Goal: Information Seeking & Learning: Learn about a topic

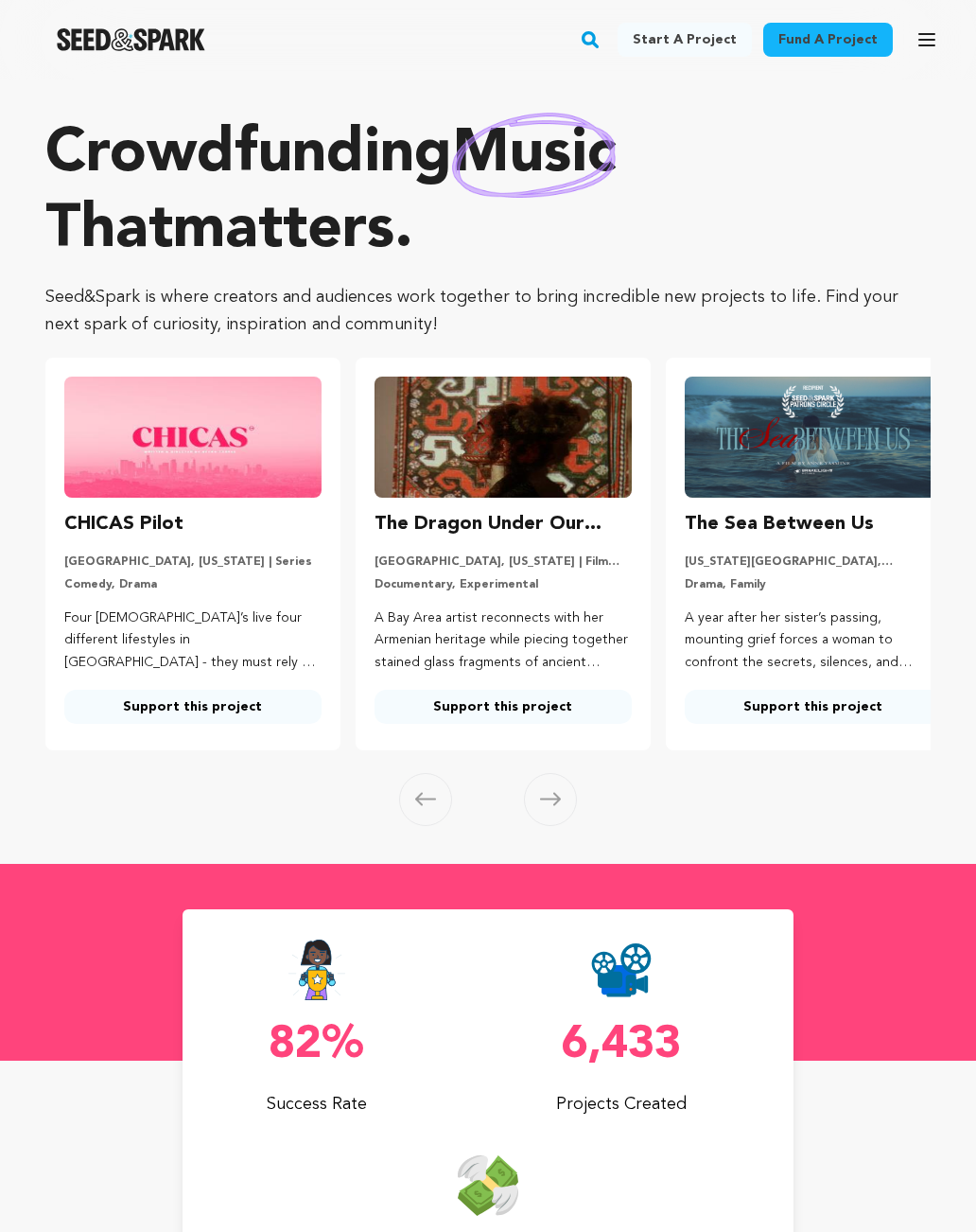
click at [838, 43] on link "Fund a project" at bounding box center [828, 40] width 130 height 34
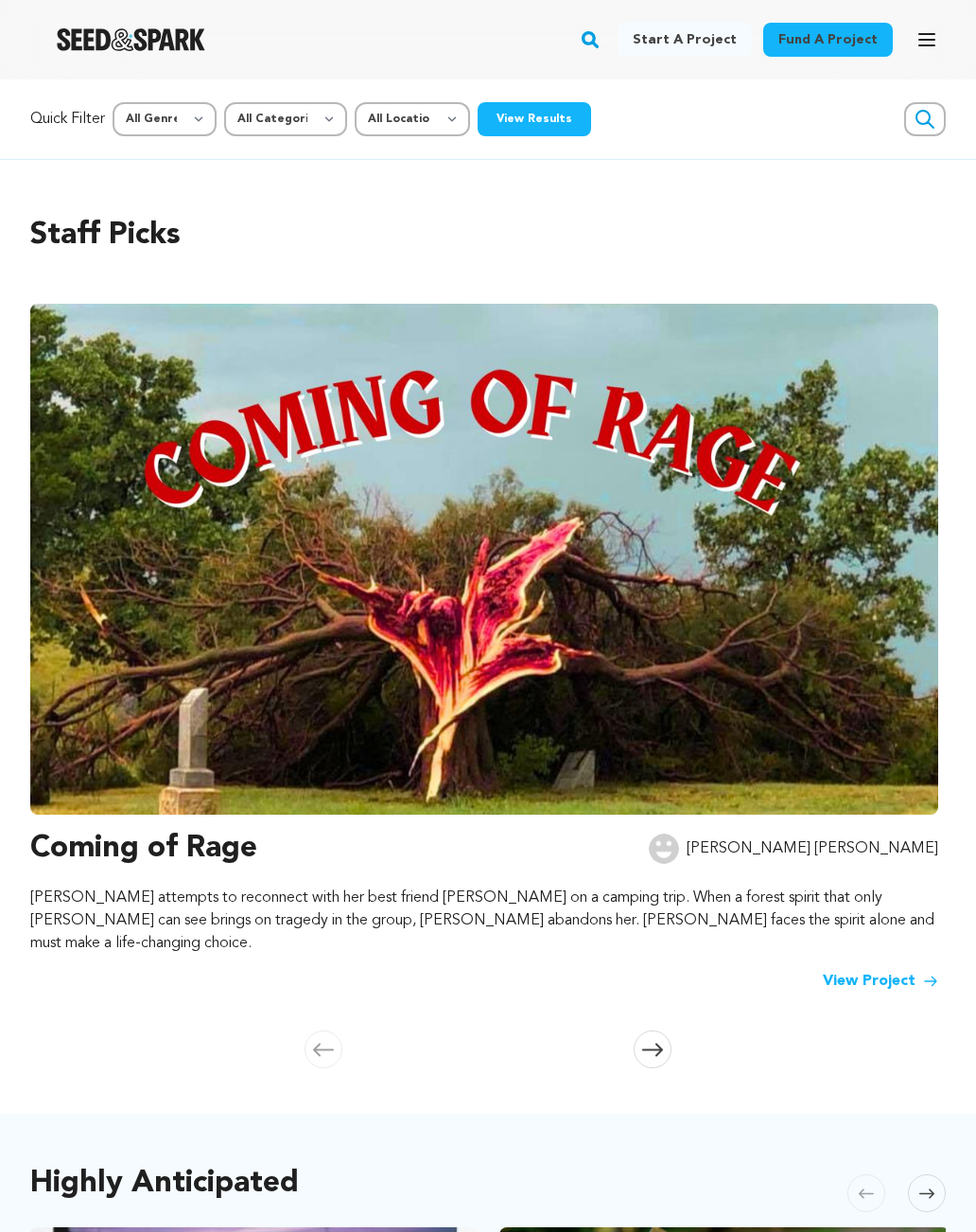
click at [887, 970] on link "View Project" at bounding box center [881, 981] width 116 height 23
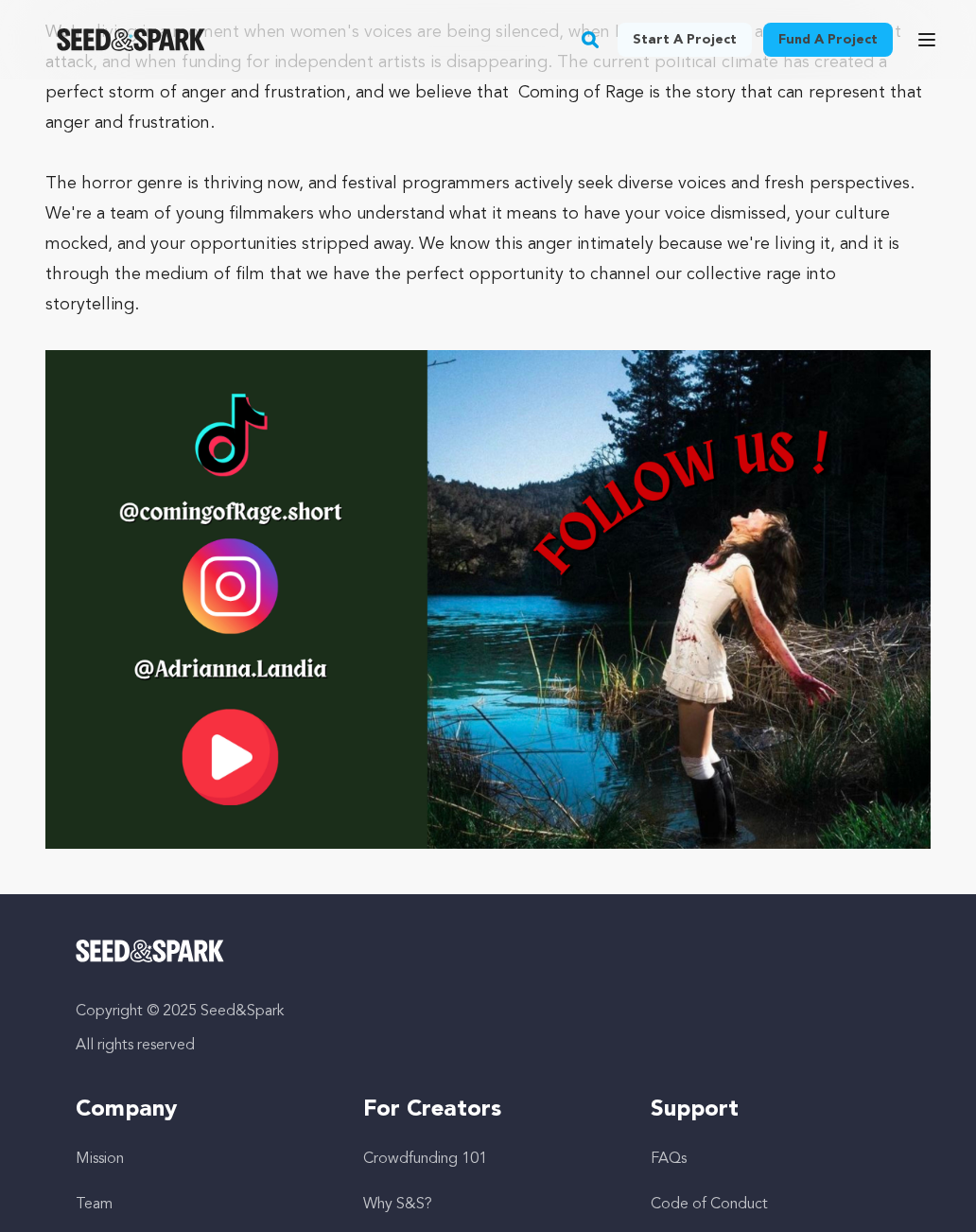
scroll to position [7492, 0]
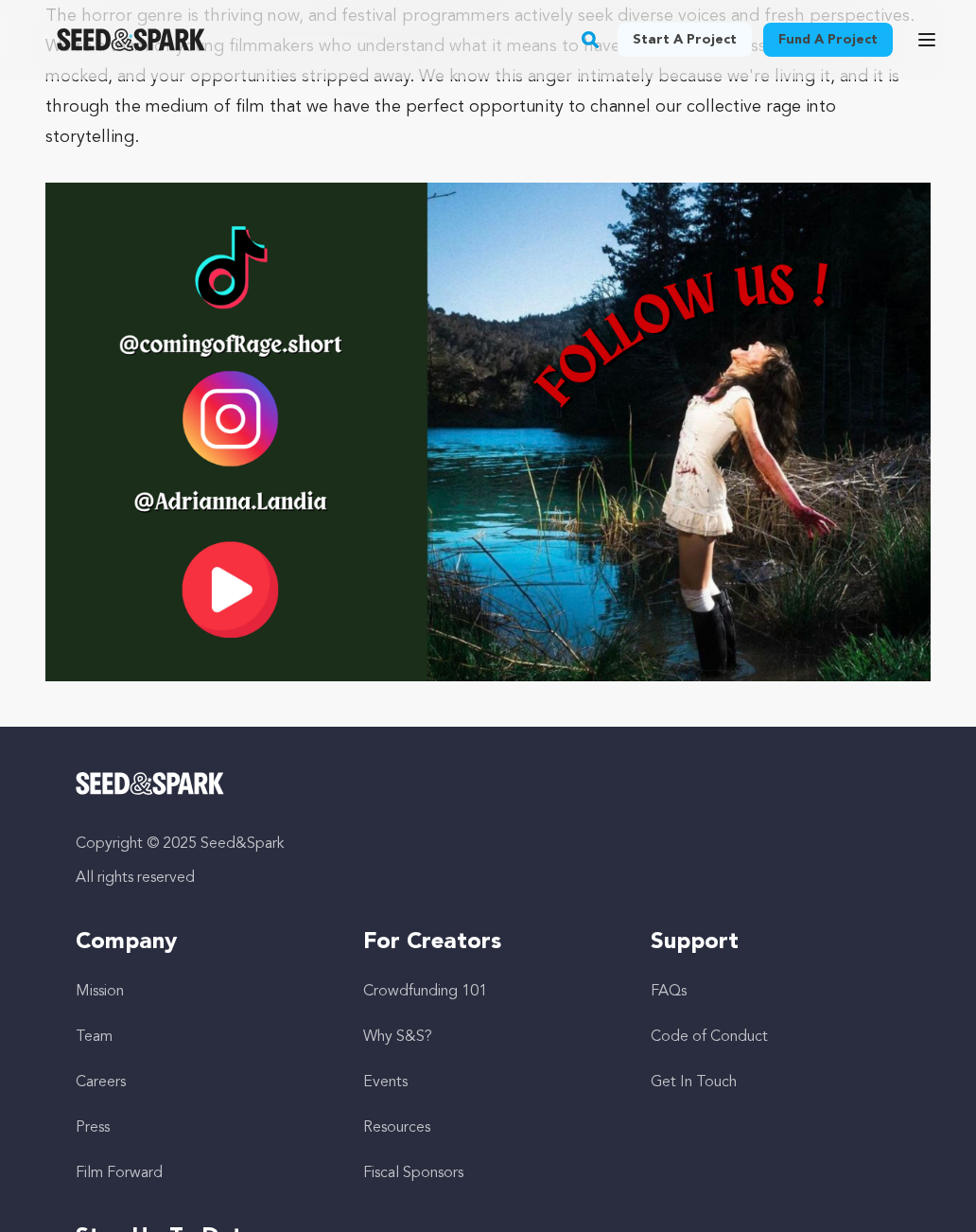
click at [439, 1166] on link "Fiscal Sponsors" at bounding box center [414, 1173] width 100 height 15
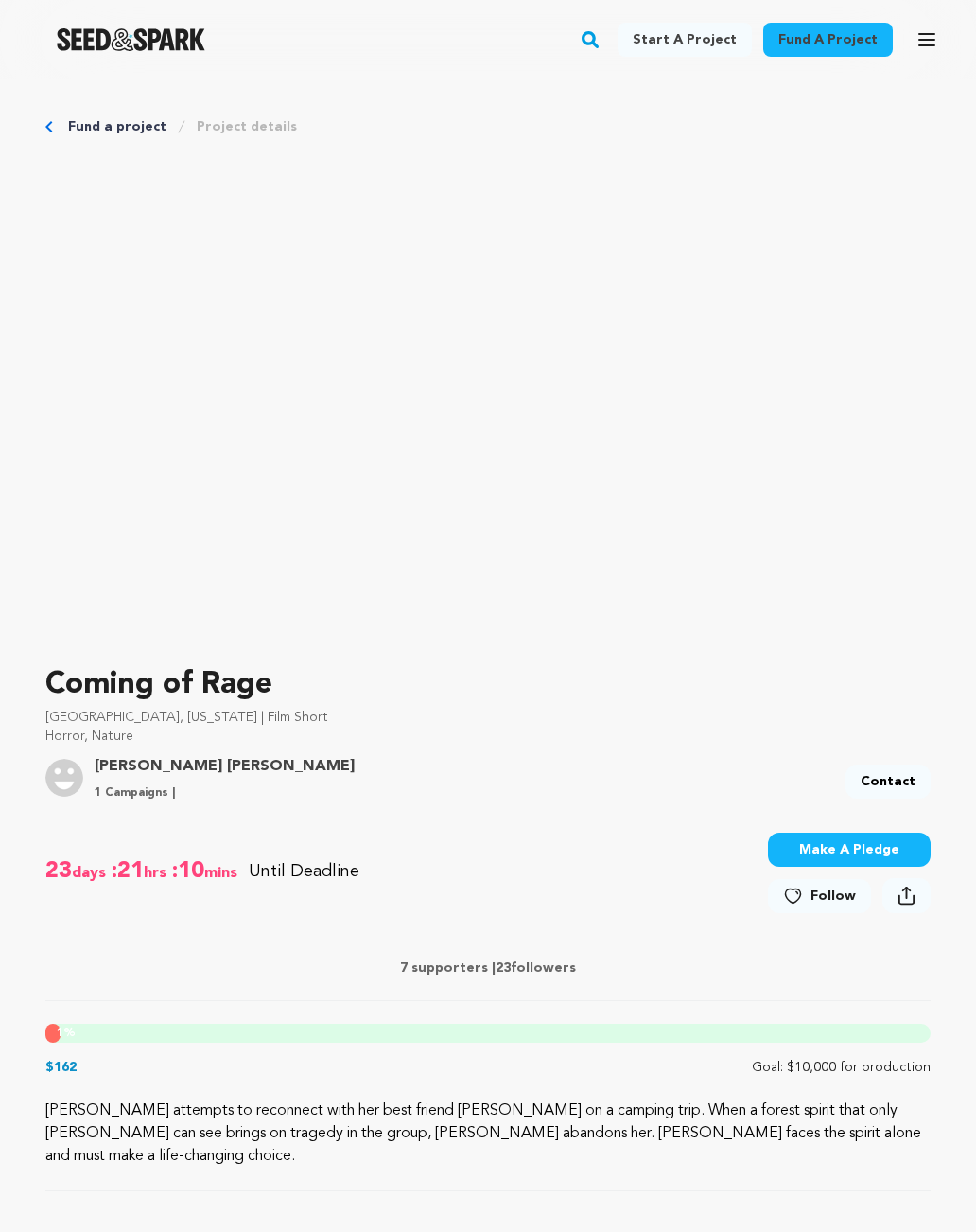
click at [202, 131] on link "Project details" at bounding box center [247, 126] width 100 height 19
click at [933, 30] on icon "button" at bounding box center [927, 39] width 23 height 23
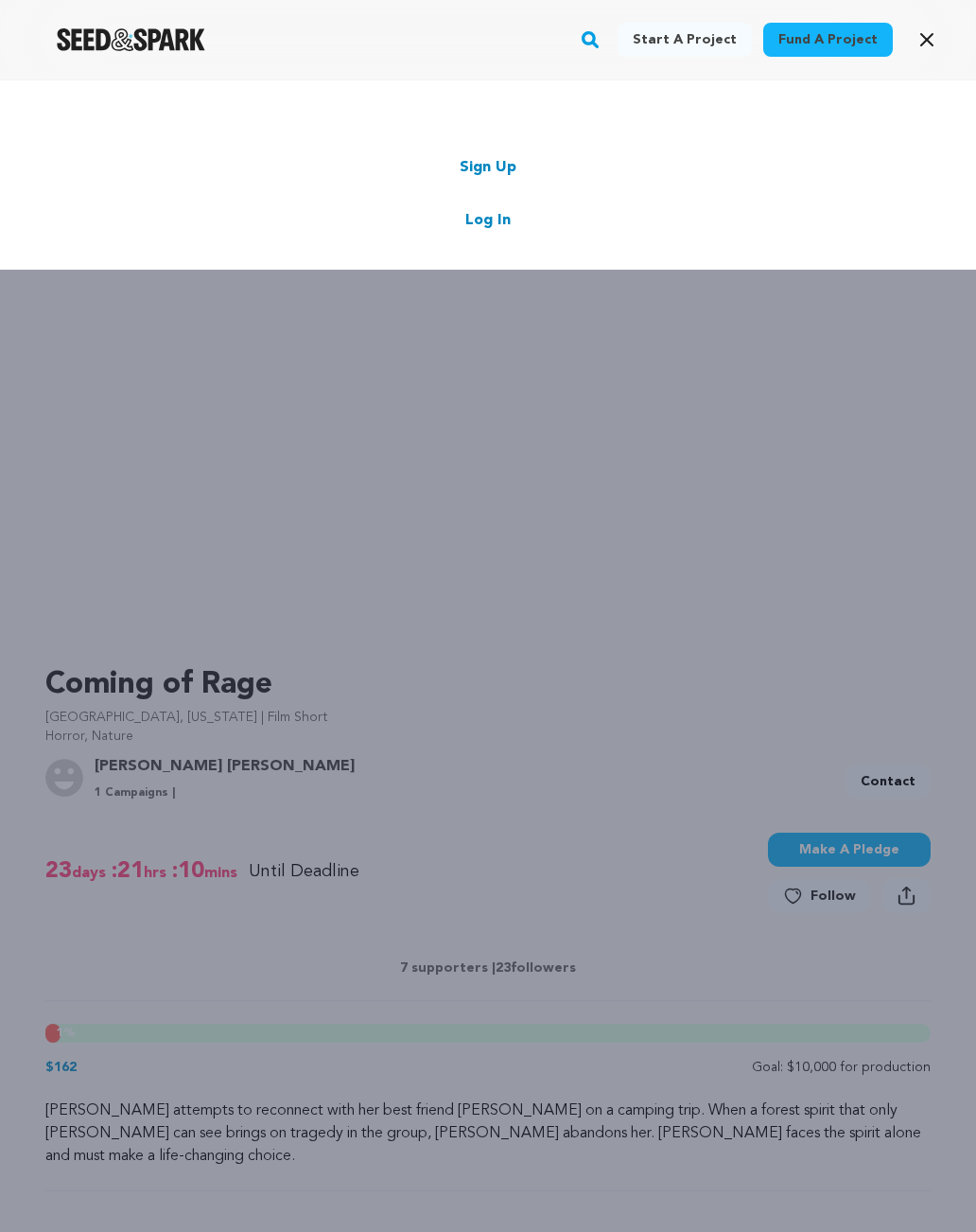
click at [944, 37] on button "Open main menu" at bounding box center [927, 40] width 38 height 38
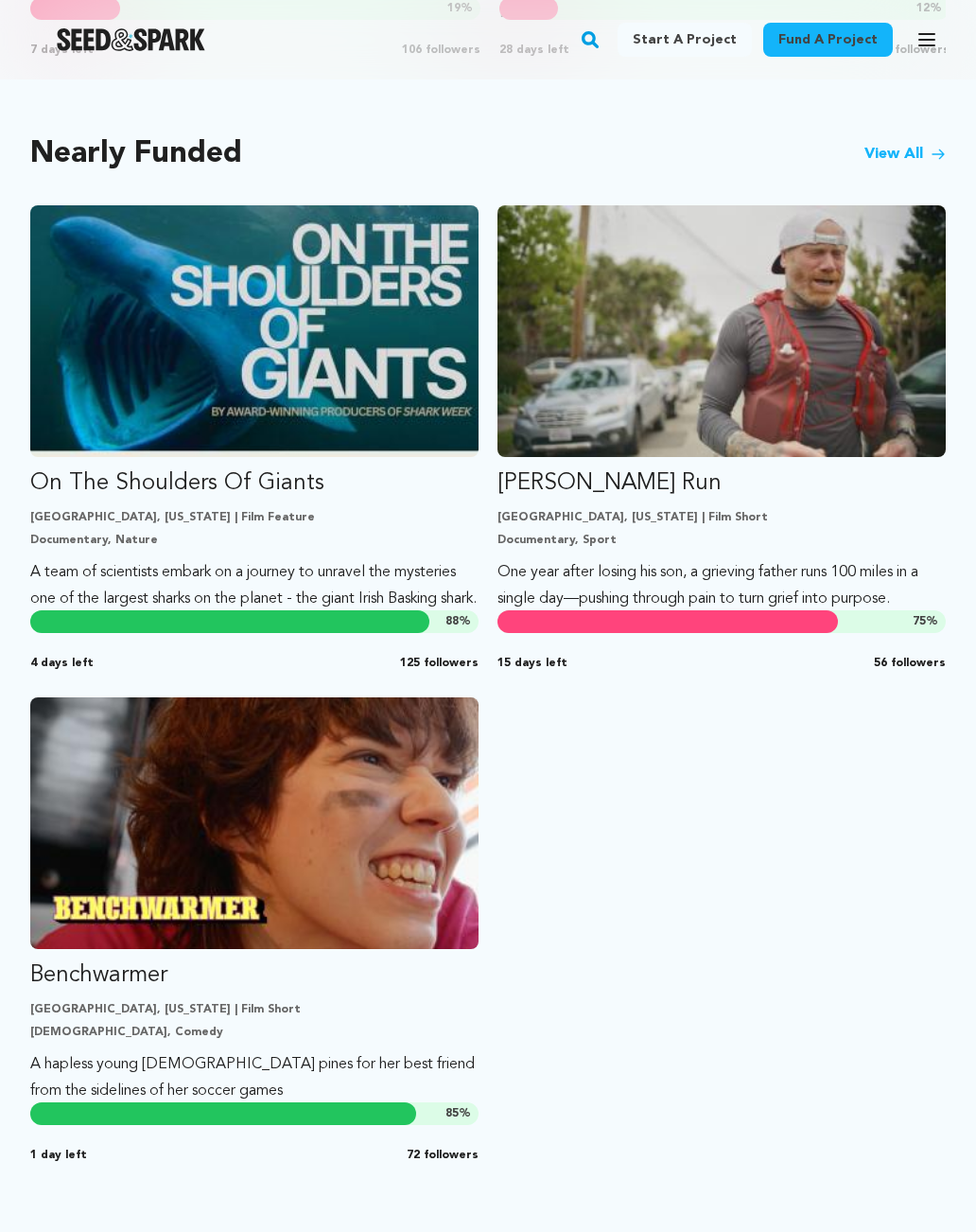
scroll to position [1637, 0]
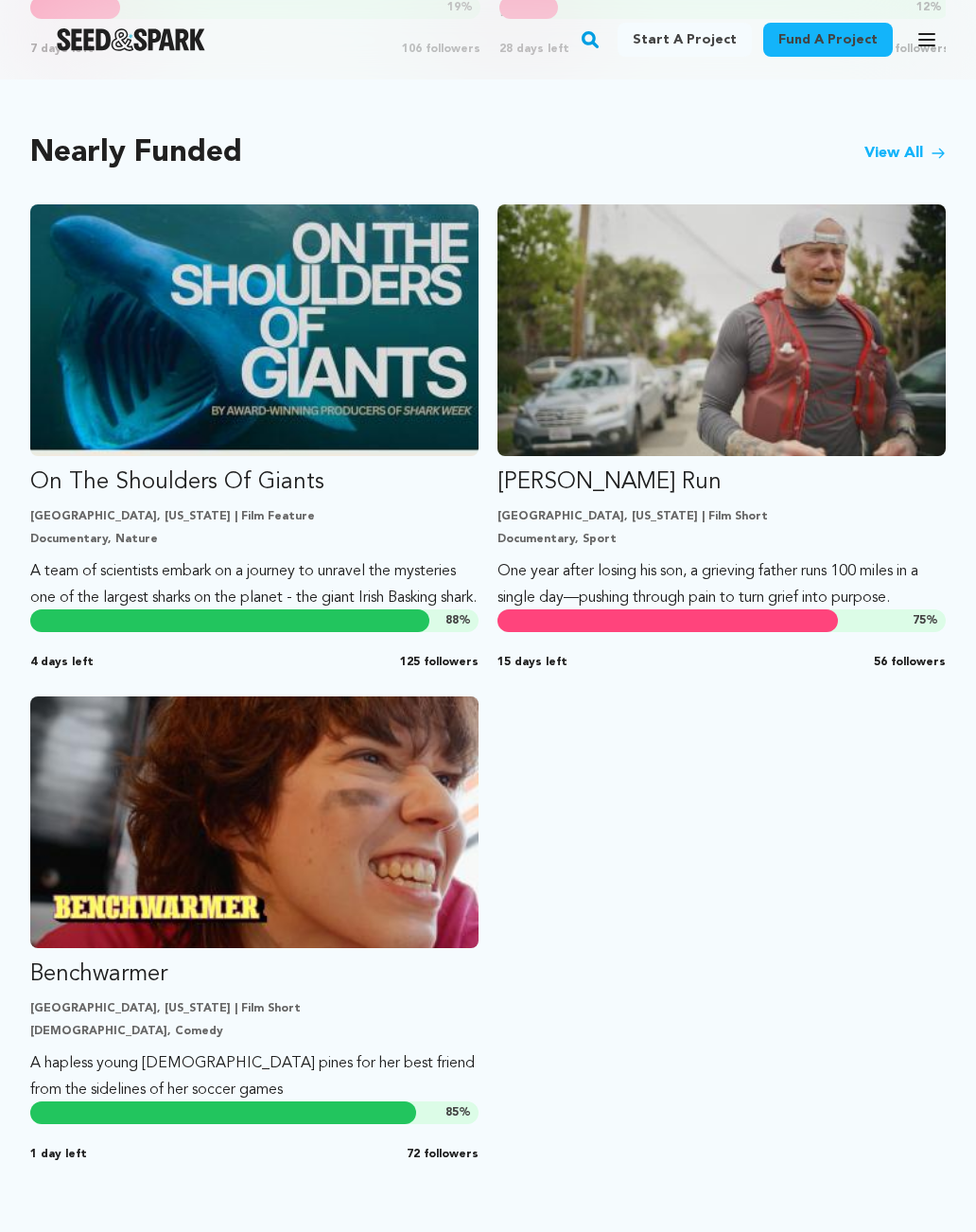
click at [390, 878] on img "Fund Benchwarmer" at bounding box center [254, 822] width 449 height 252
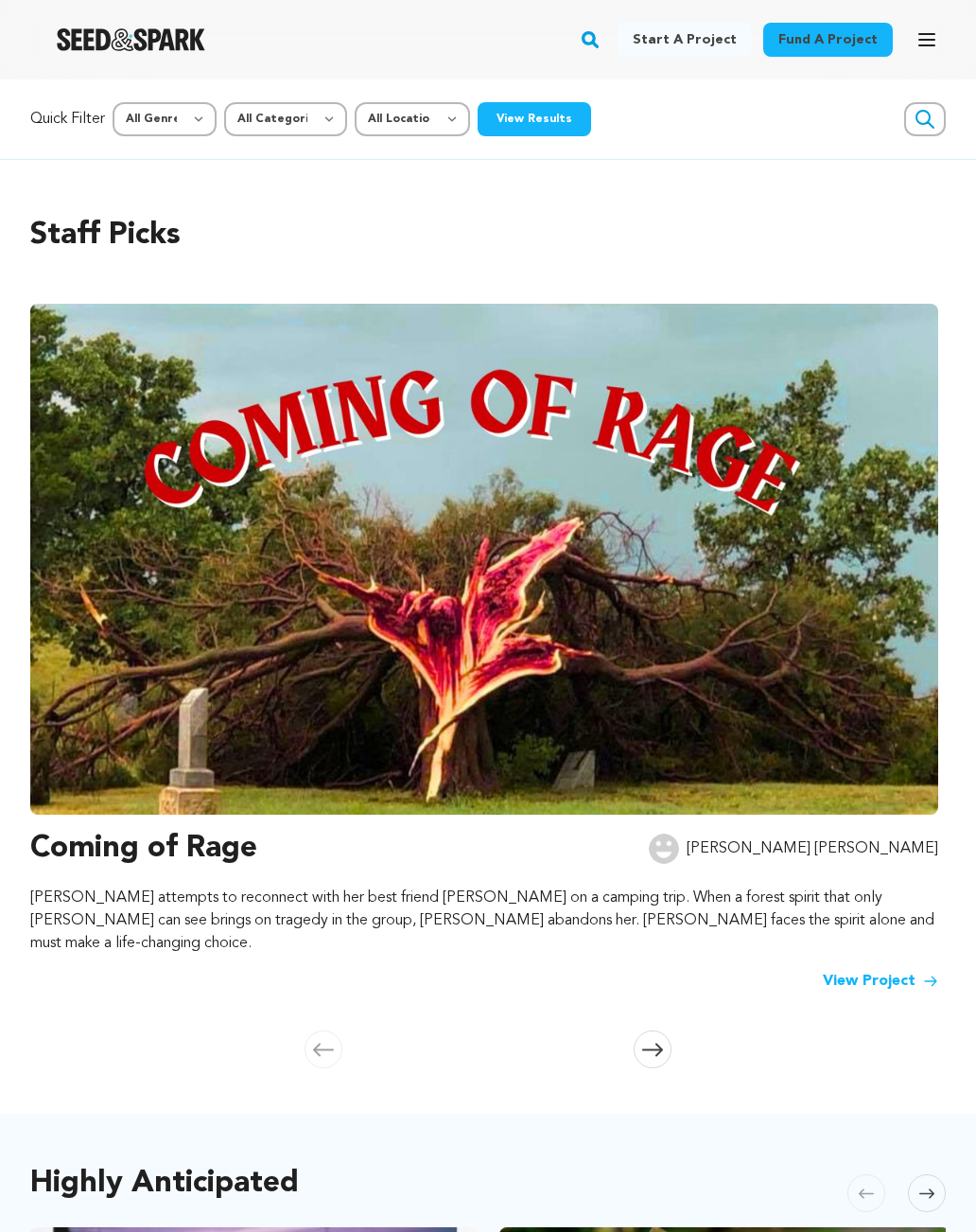
scroll to position [1666, 0]
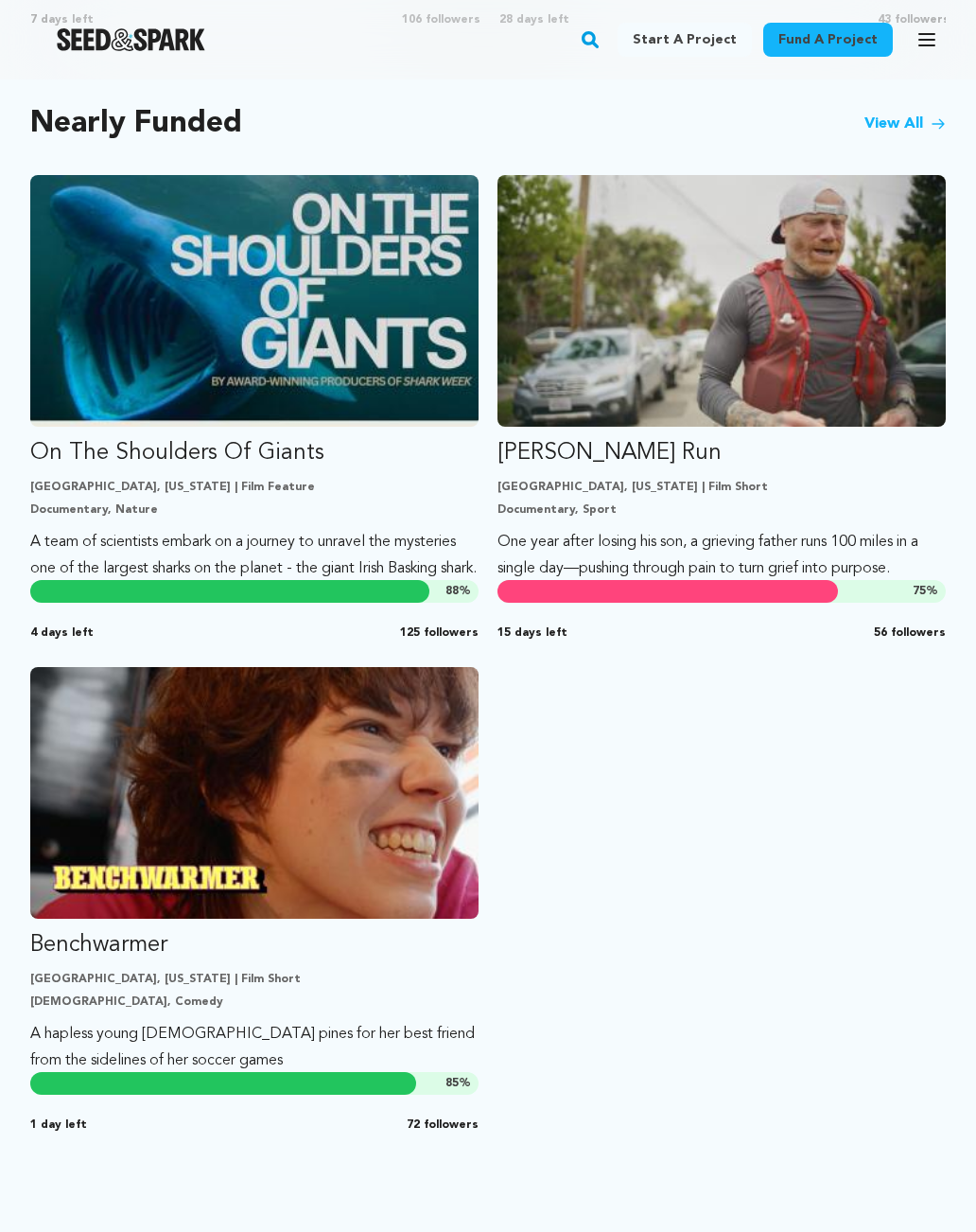
click at [365, 342] on img "Fund On The Shoulders Of Giants" at bounding box center [254, 301] width 449 height 252
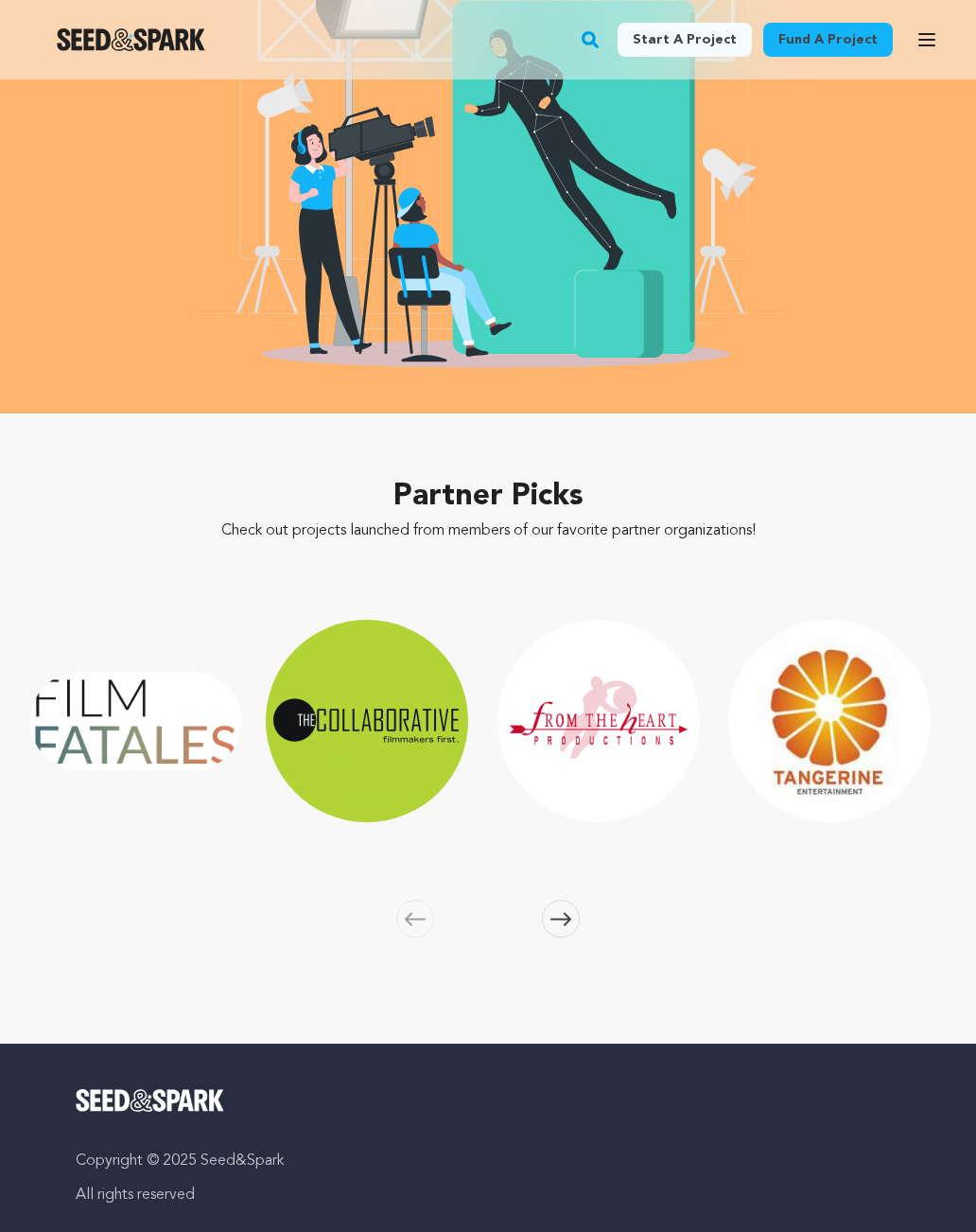
scroll to position [3484, 0]
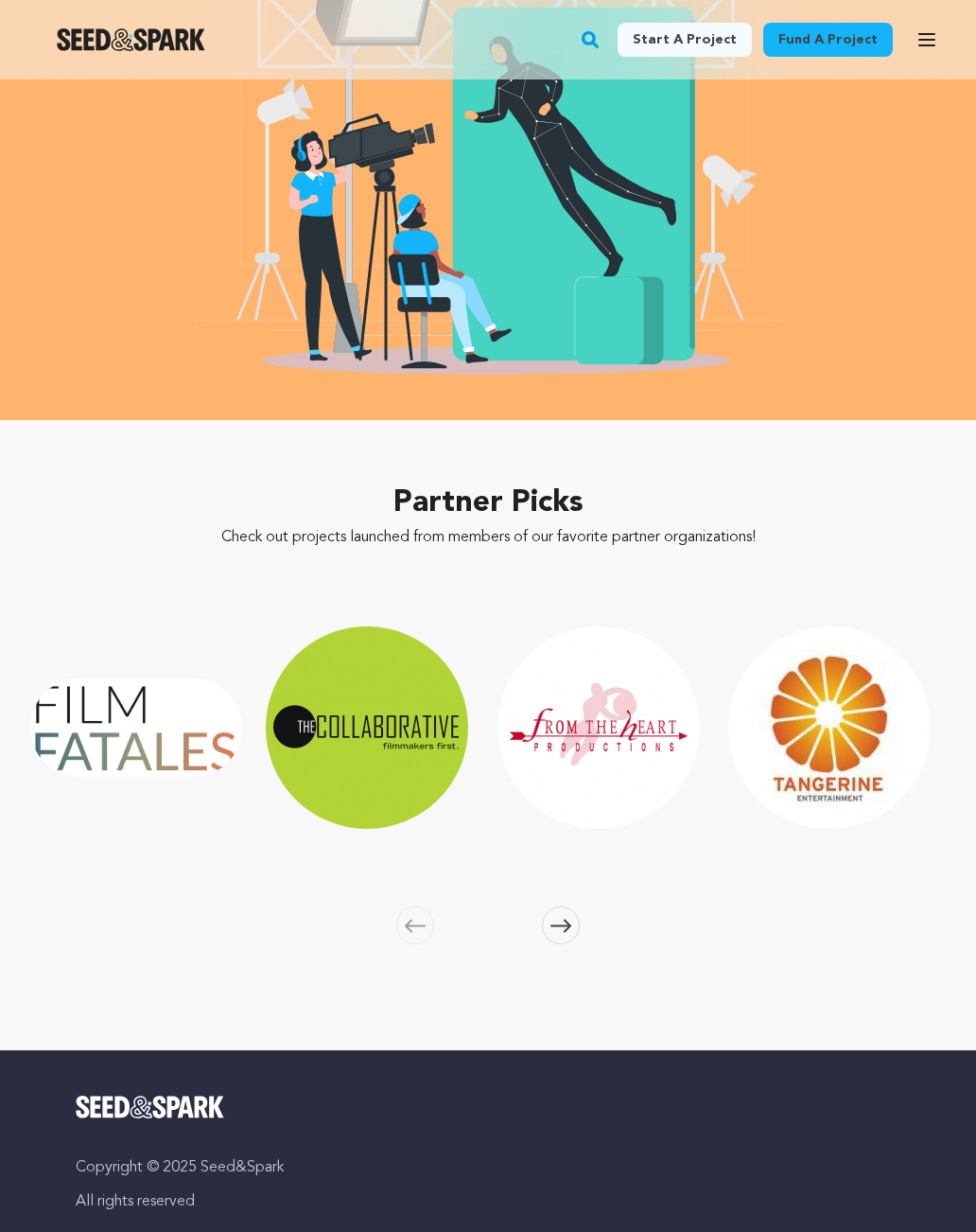
click at [552, 919] on icon at bounding box center [560, 926] width 21 height 14
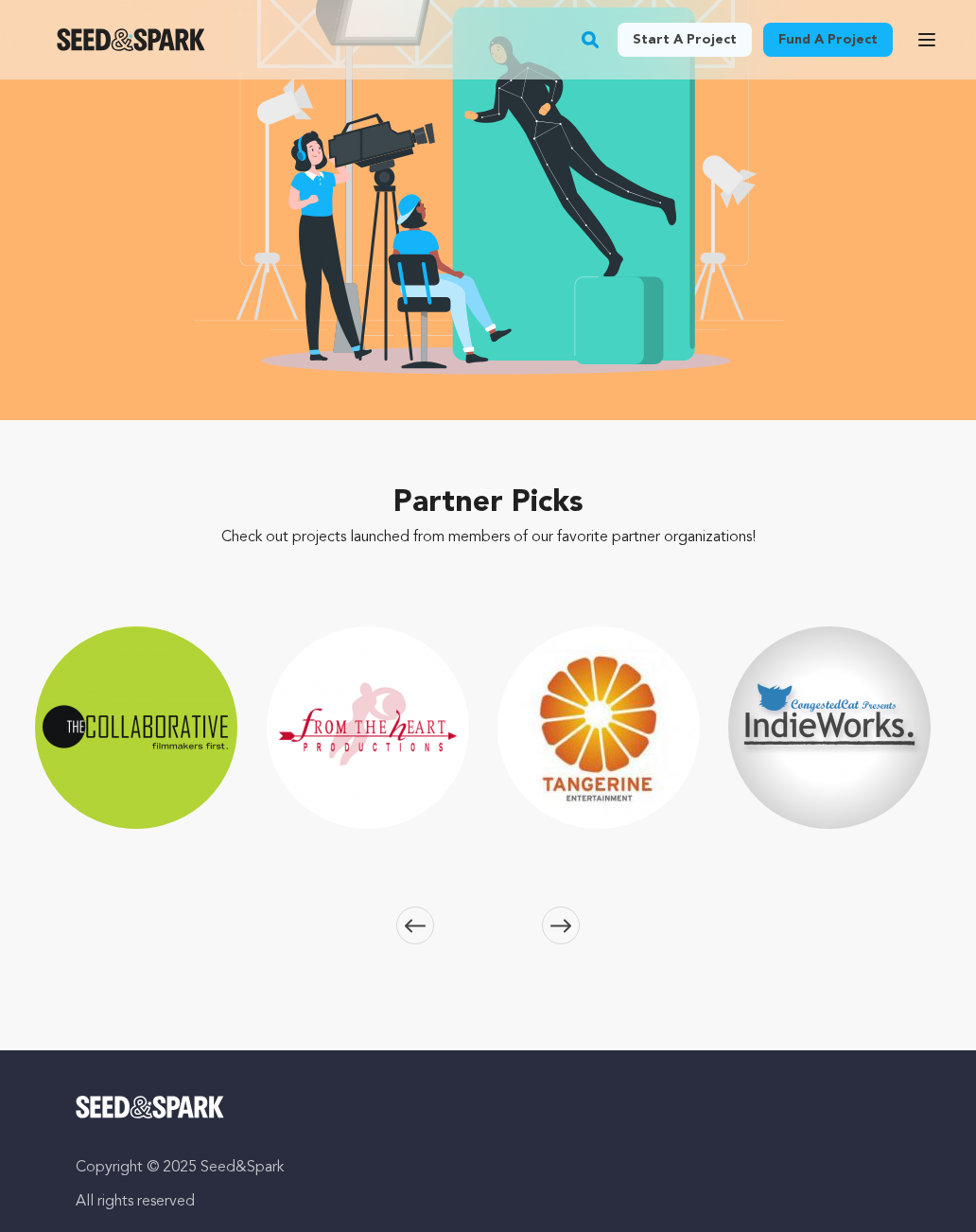
click at [569, 919] on icon at bounding box center [560, 926] width 21 height 14
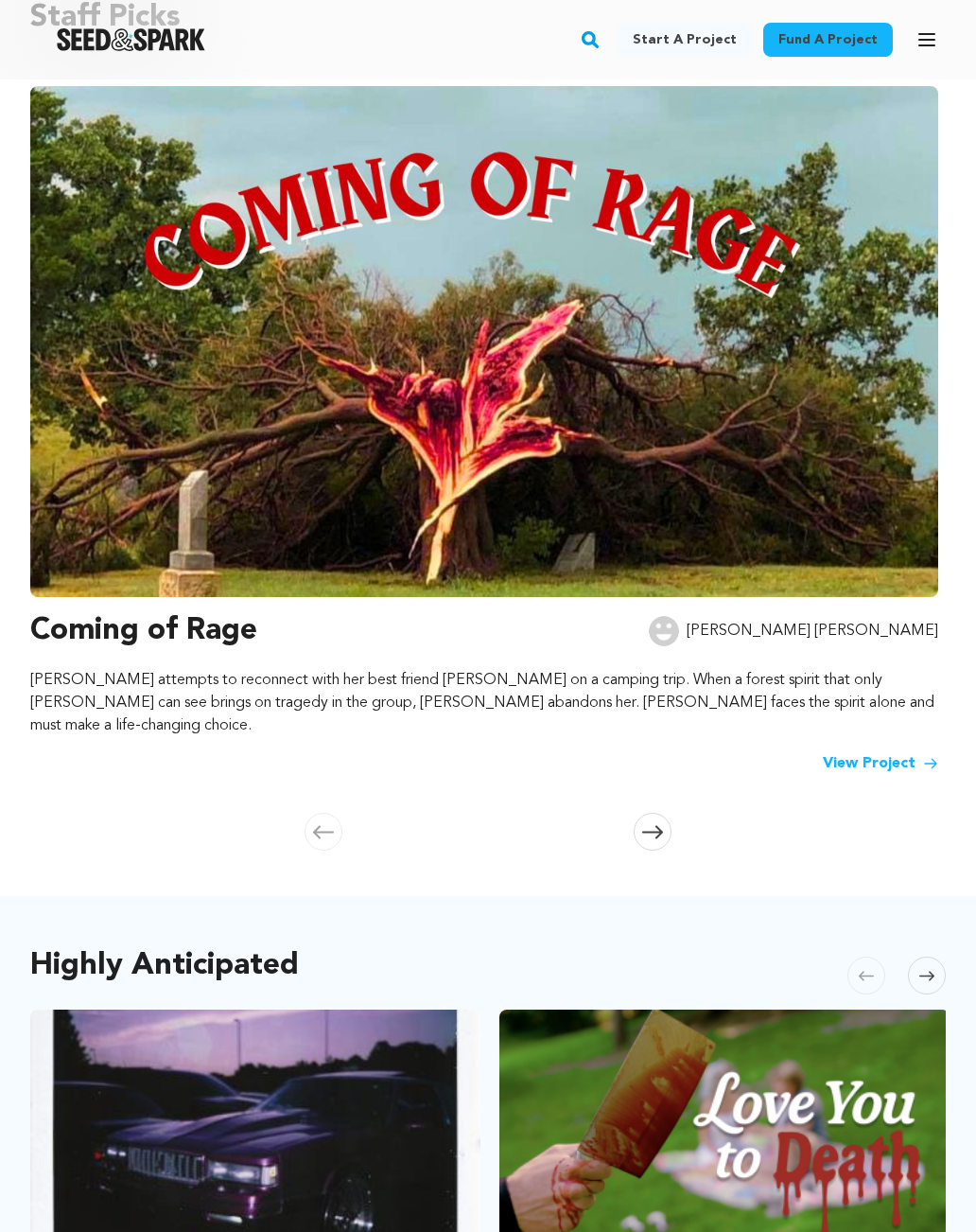
scroll to position [0, 0]
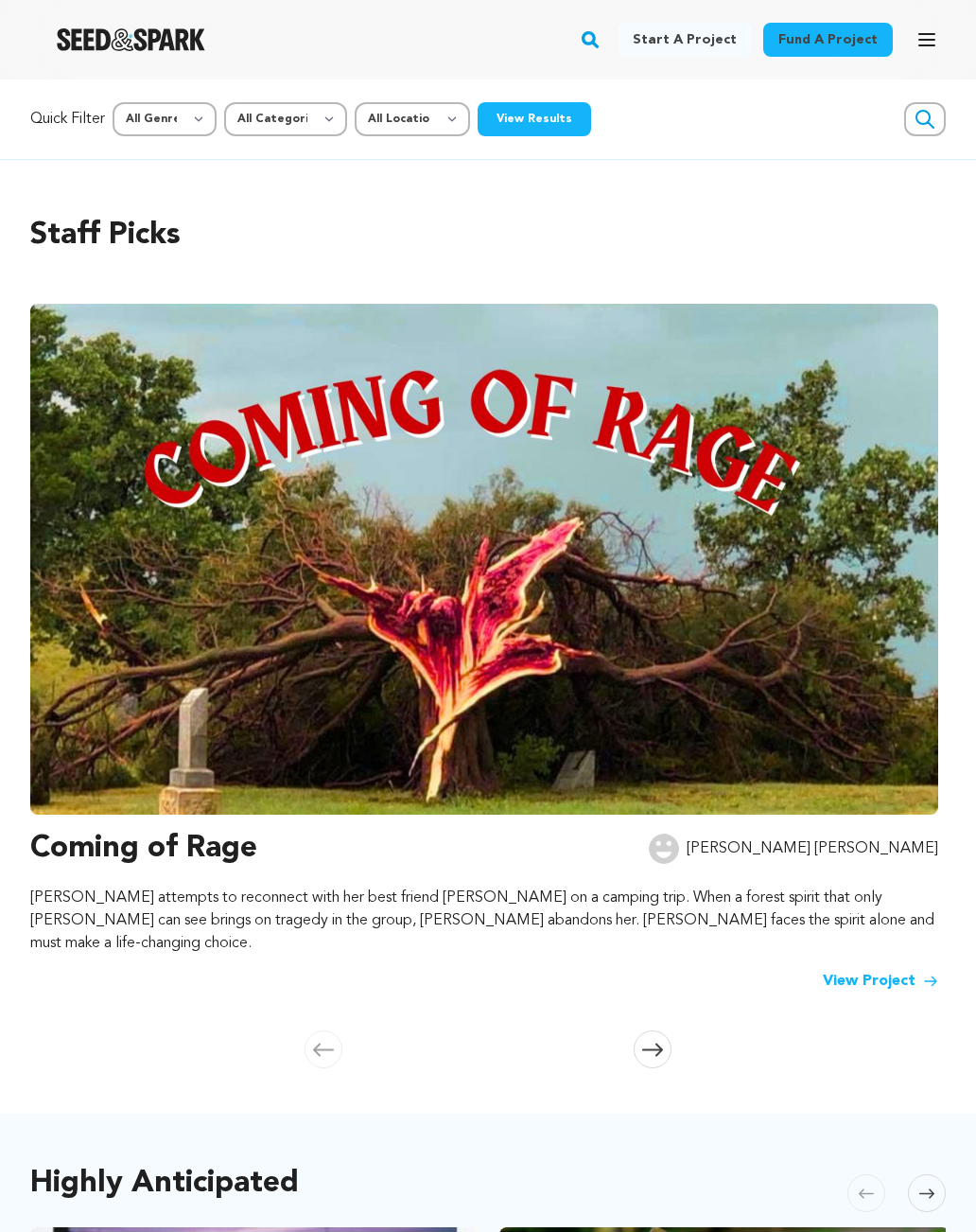
click at [857, 970] on link "View Project" at bounding box center [881, 981] width 116 height 23
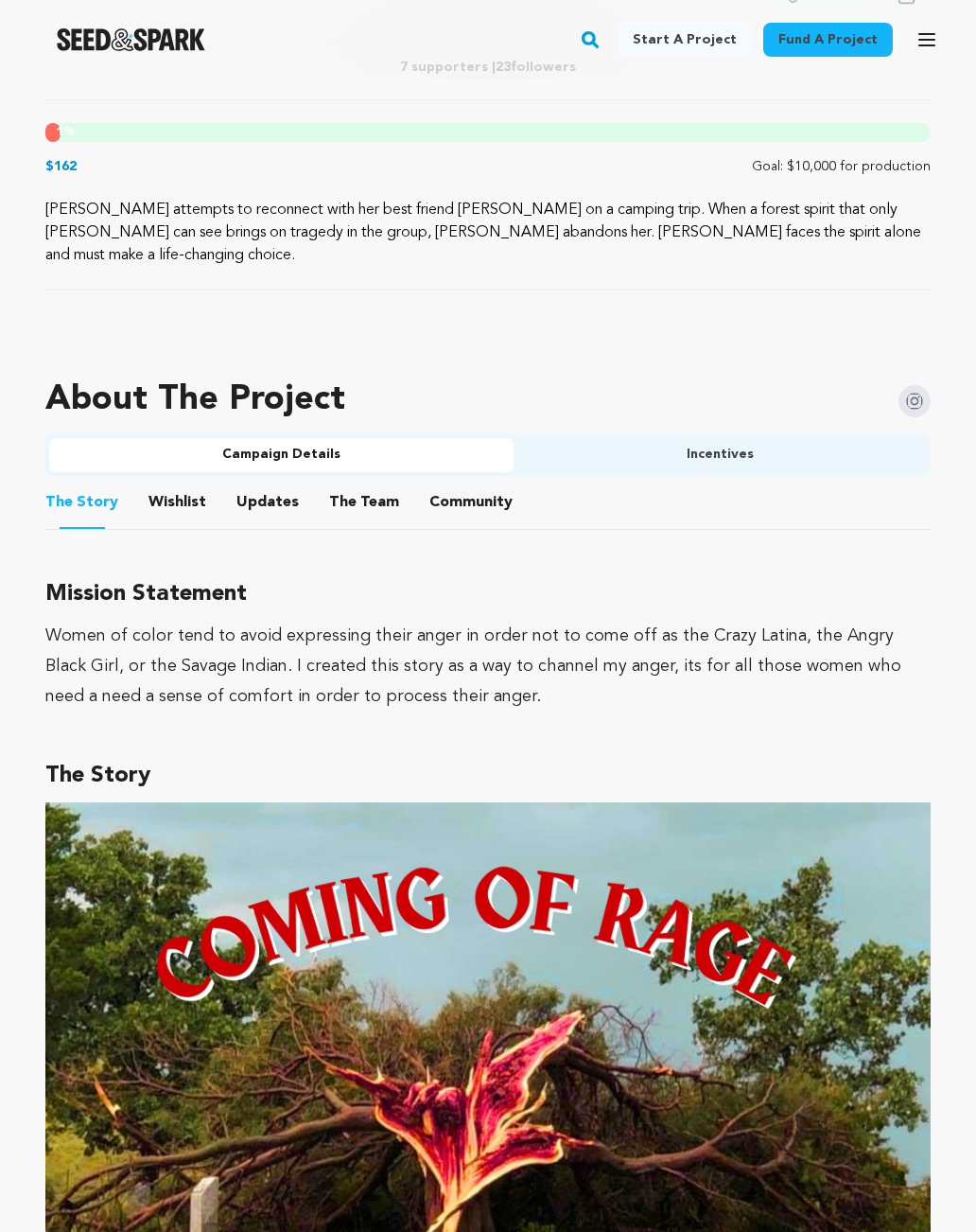
scroll to position [897, 0]
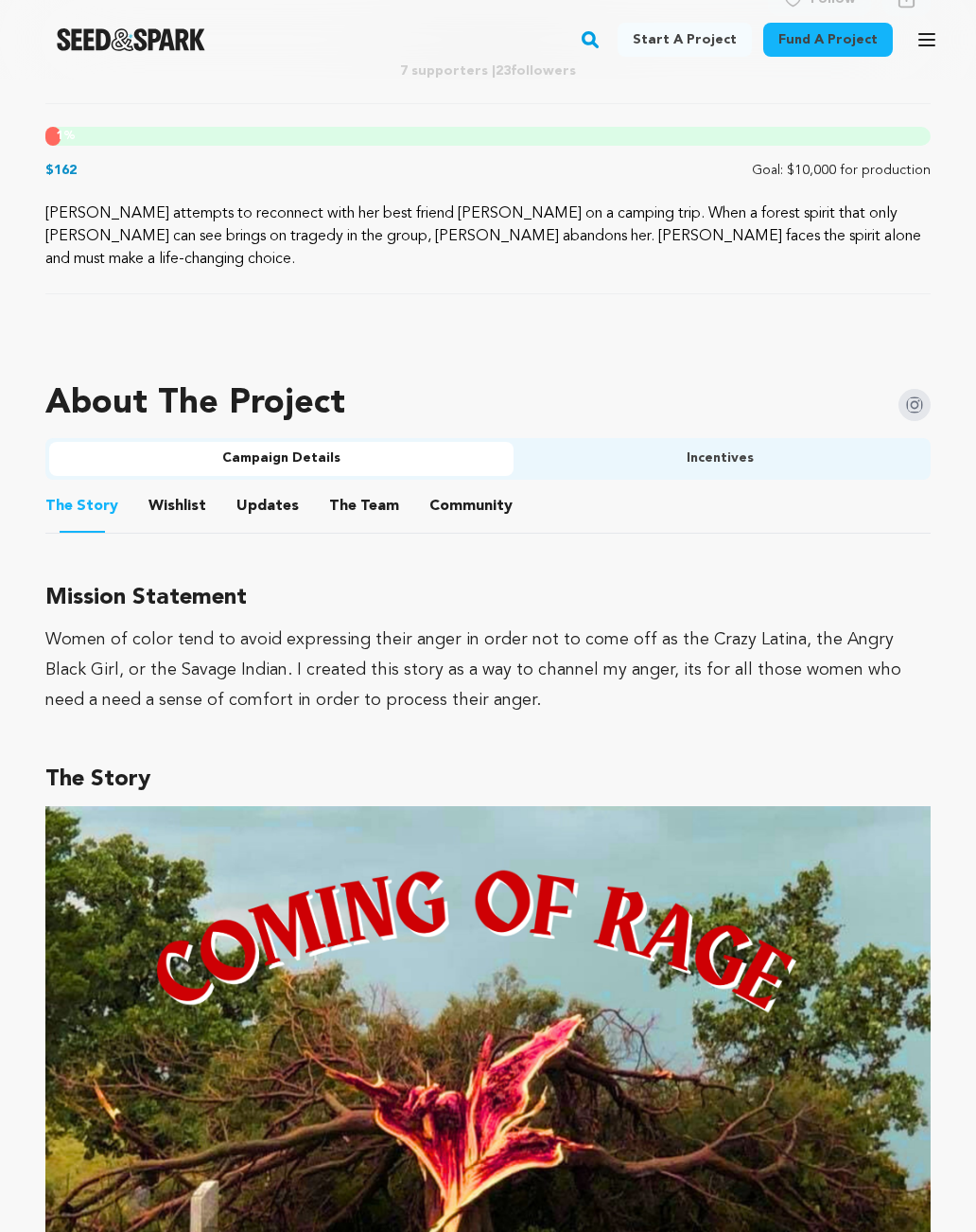
click at [713, 45] on link "Start a project" at bounding box center [685, 40] width 134 height 34
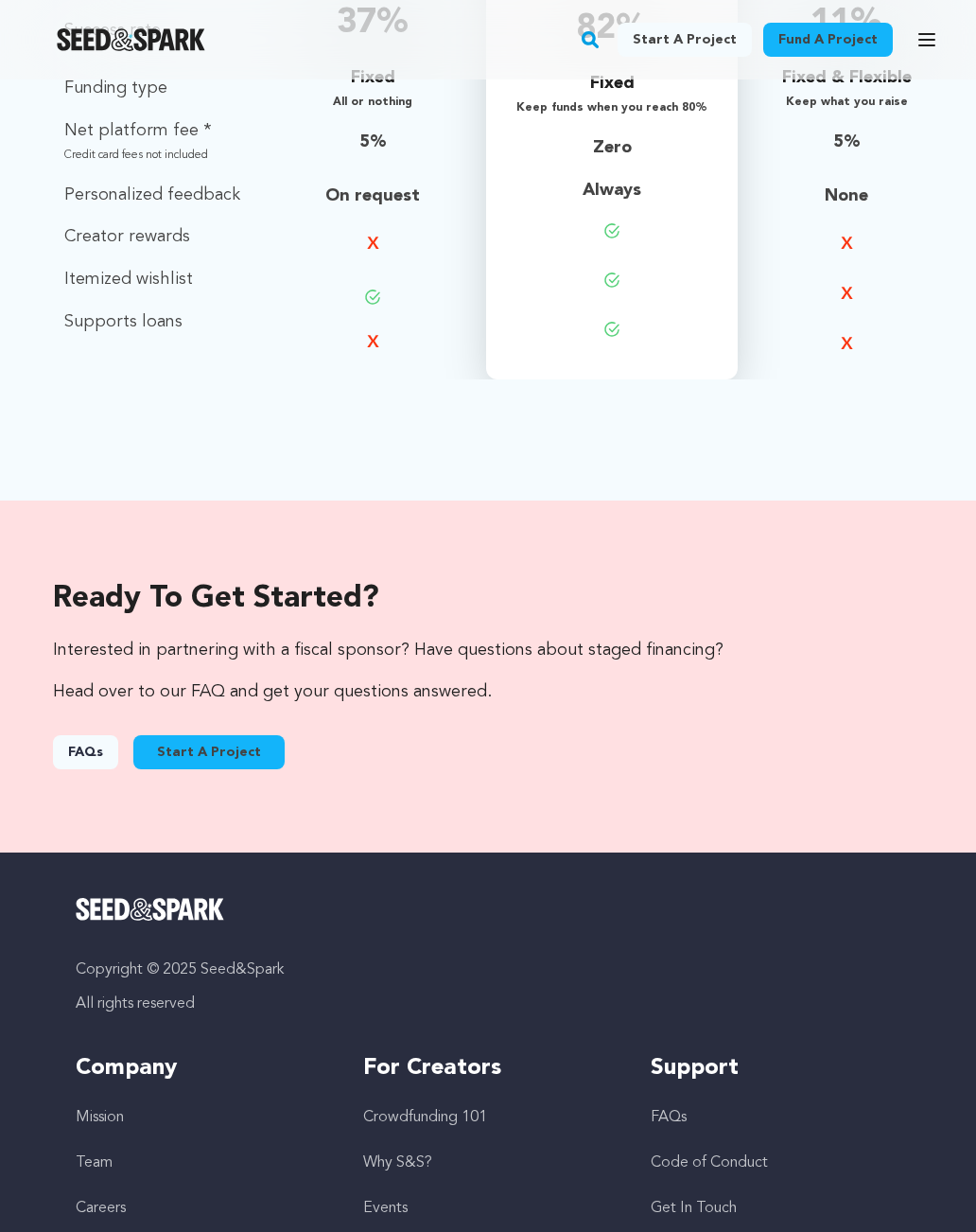
scroll to position [2269, 0]
click at [89, 756] on link "FAQs" at bounding box center [85, 752] width 65 height 34
